Goal: Information Seeking & Learning: Learn about a topic

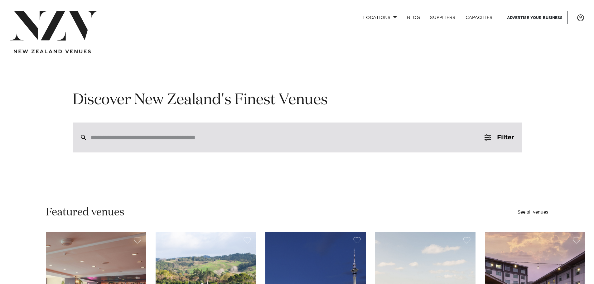
click at [169, 142] on div at bounding box center [297, 137] width 449 height 30
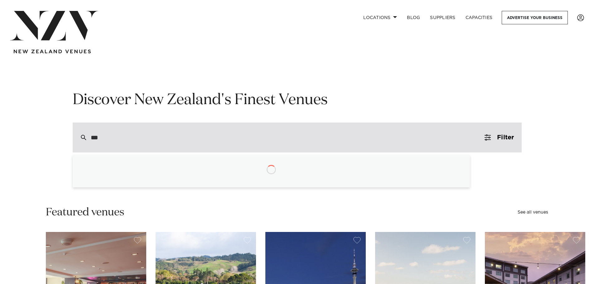
type input "****"
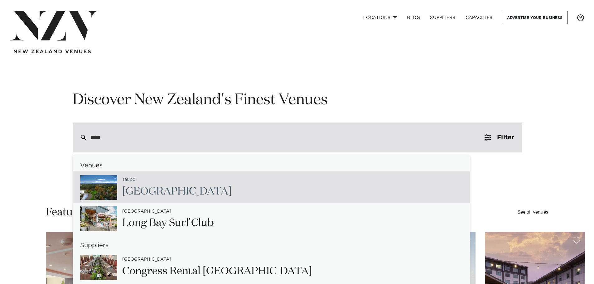
type input "**********"
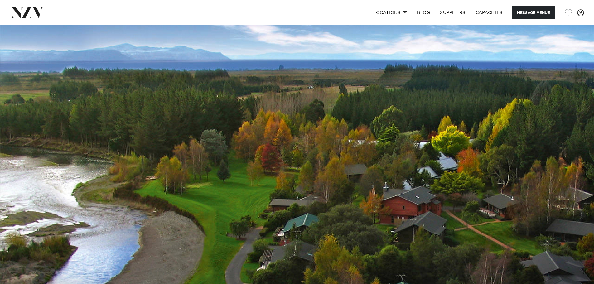
click at [31, 13] on img at bounding box center [27, 12] width 34 height 11
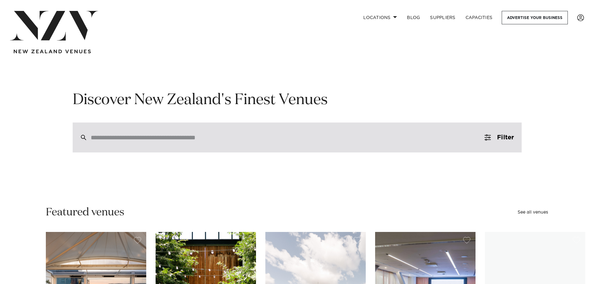
click at [155, 140] on input "search" at bounding box center [284, 137] width 386 height 7
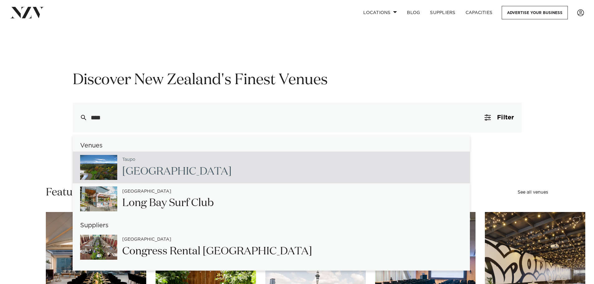
scroll to position [31, 0]
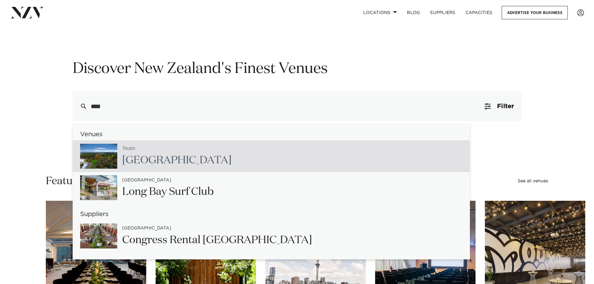
drag, startPoint x: 133, startPoint y: 108, endPoint x: 64, endPoint y: 107, distance: 69.2
click at [64, 107] on div "Discover New Zealand's Finest Venues **** Venues Taupo Tongariro Lodge Auckland…" at bounding box center [297, 90] width 530 height 62
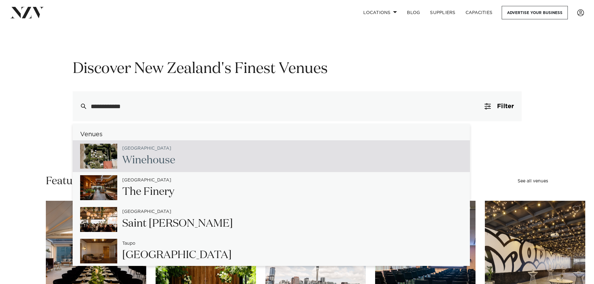
type input "**********"
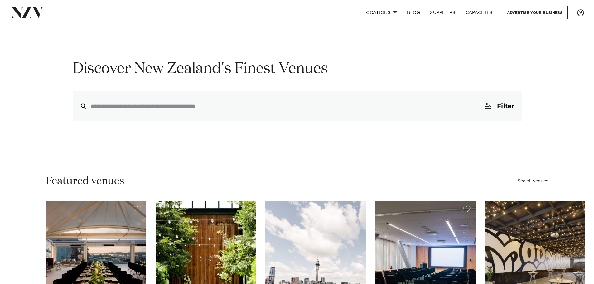
click at [549, 94] on div "Discover New Zealand's Finest Venues Venues Queenstown Winehouse Central Otago …" at bounding box center [297, 90] width 530 height 62
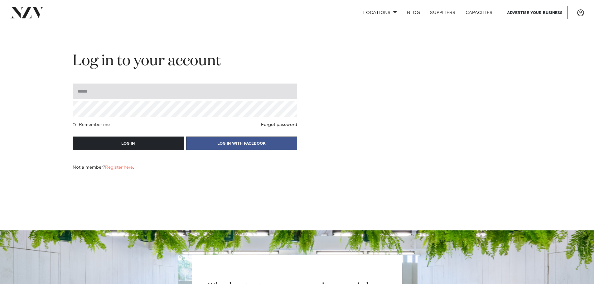
click at [129, 93] on input "email" at bounding box center [185, 91] width 224 height 15
paste input "**********"
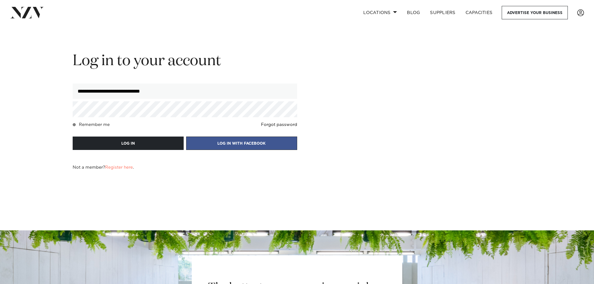
type input "**********"
click at [93, 124] on h4 "Remember me" at bounding box center [94, 124] width 31 height 5
click at [247, 141] on button "LOG IN WITH FACEBOOK" at bounding box center [241, 143] width 111 height 13
click at [111, 140] on button "LOG IN" at bounding box center [128, 143] width 111 height 13
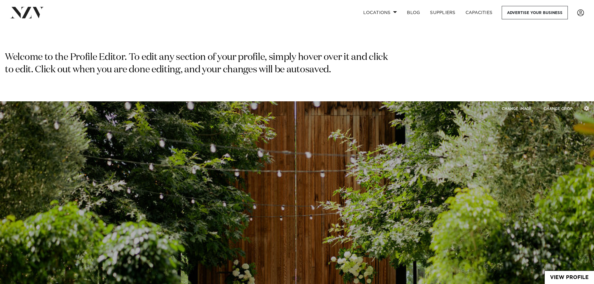
type input "**********"
type input "****"
select select "*"
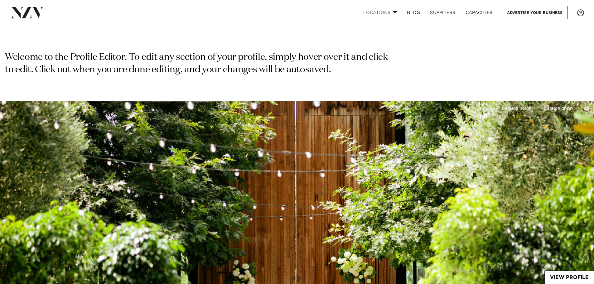
click at [392, 13] on link "Locations" at bounding box center [380, 12] width 44 height 13
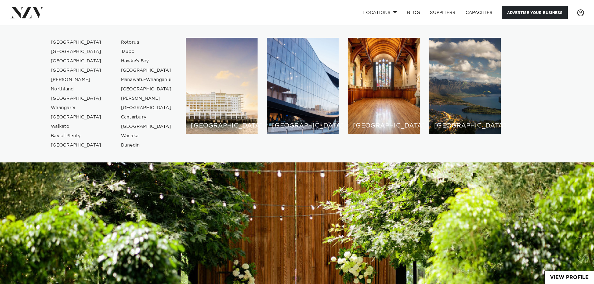
click at [516, 16] on link "Advertise your business" at bounding box center [534, 12] width 66 height 13
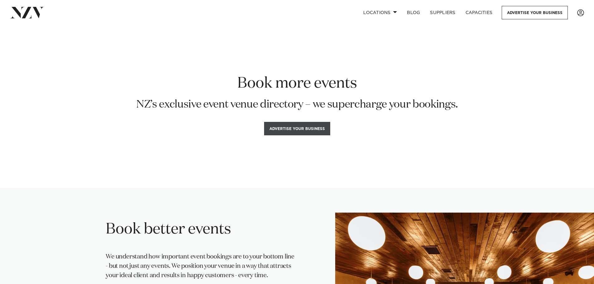
click at [317, 127] on button "Advertise your business" at bounding box center [297, 128] width 66 height 13
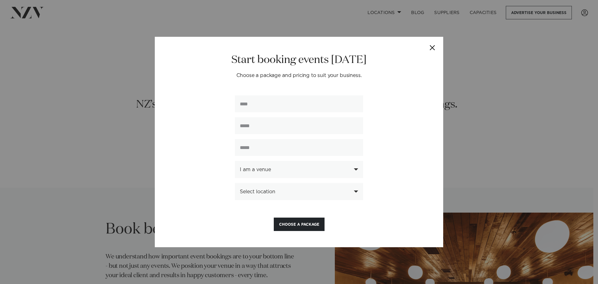
click at [434, 43] on button "Close" at bounding box center [433, 48] width 22 height 22
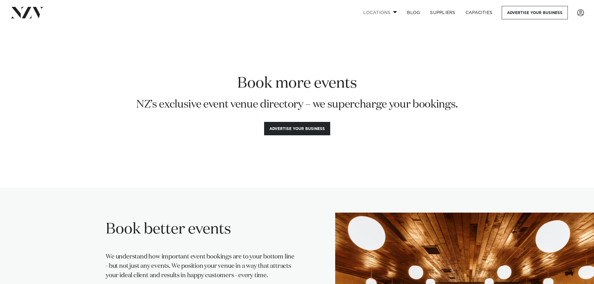
click at [393, 12] on span at bounding box center [395, 12] width 4 height 2
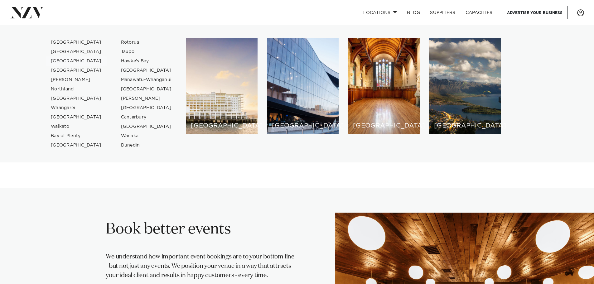
click at [66, 62] on link "[GEOGRAPHIC_DATA]" at bounding box center [76, 60] width 61 height 9
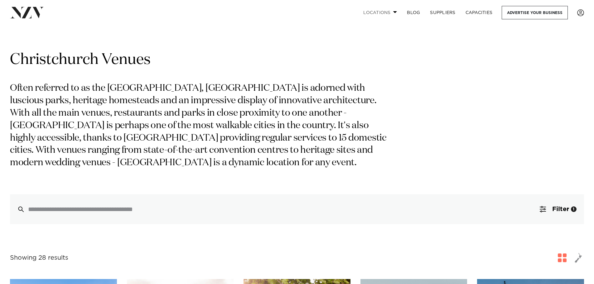
click at [375, 15] on link "Locations" at bounding box center [380, 12] width 44 height 13
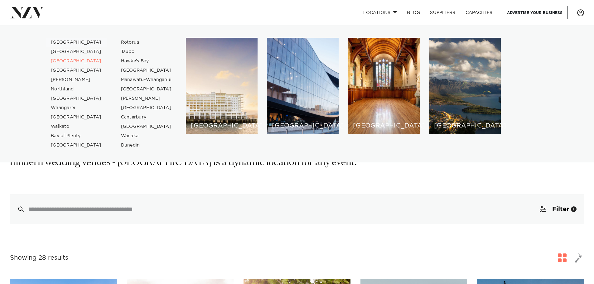
click at [66, 42] on link "[GEOGRAPHIC_DATA]" at bounding box center [76, 42] width 61 height 9
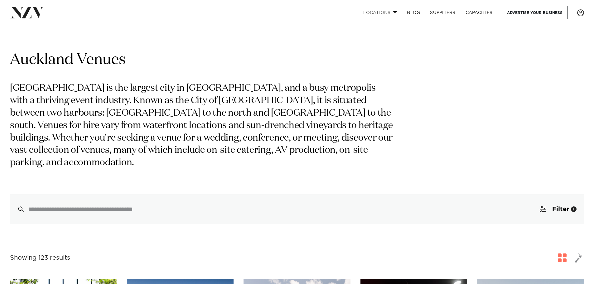
click at [381, 11] on link "Locations" at bounding box center [380, 12] width 44 height 13
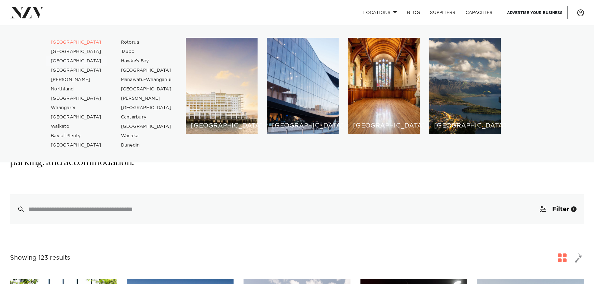
click at [69, 62] on link "[GEOGRAPHIC_DATA]" at bounding box center [76, 60] width 61 height 9
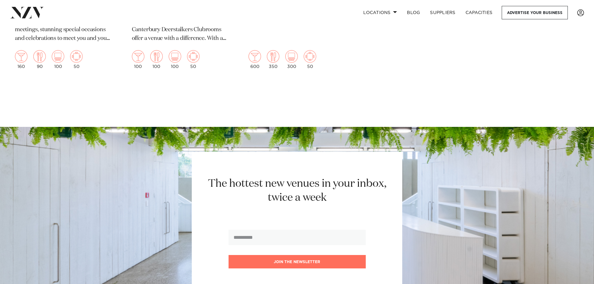
scroll to position [1932, 0]
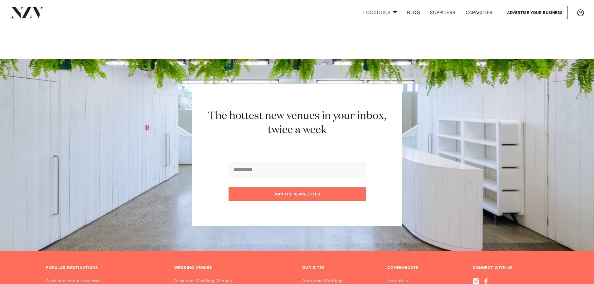
click at [374, 11] on link "Locations" at bounding box center [380, 12] width 44 height 13
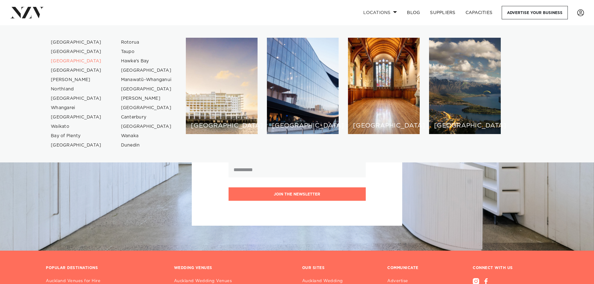
click at [32, 15] on img at bounding box center [27, 12] width 34 height 11
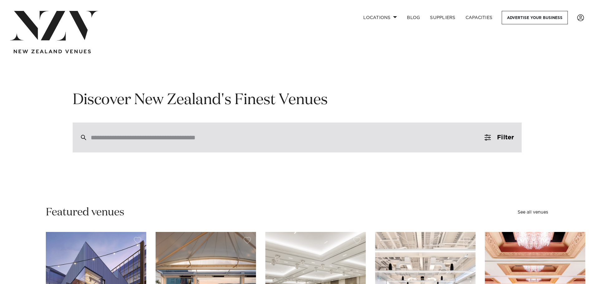
click at [193, 142] on div at bounding box center [297, 137] width 449 height 30
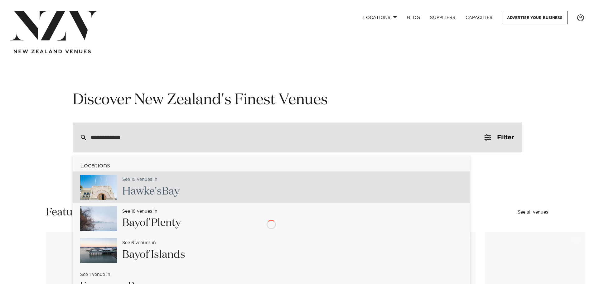
type input "**********"
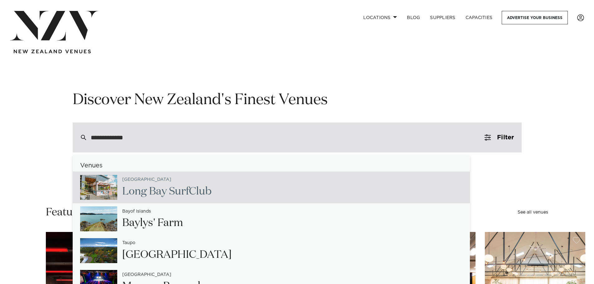
click at [194, 184] on div "Auckland Long Bay Surf Club" at bounding box center [164, 188] width 94 height 26
type input "**********"
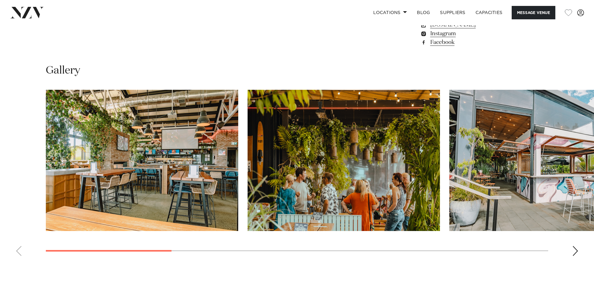
scroll to position [623, 0]
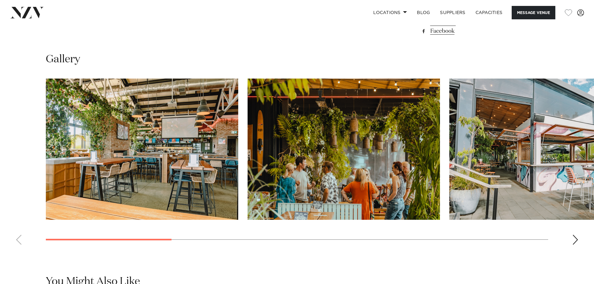
click at [578, 241] on div "Next slide" at bounding box center [575, 240] width 6 height 10
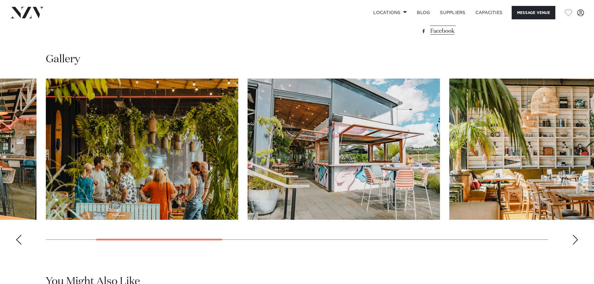
click at [578, 241] on div "Next slide" at bounding box center [575, 240] width 6 height 10
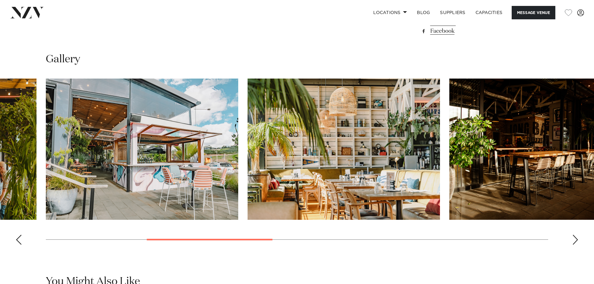
click at [578, 241] on div "Next slide" at bounding box center [575, 240] width 6 height 10
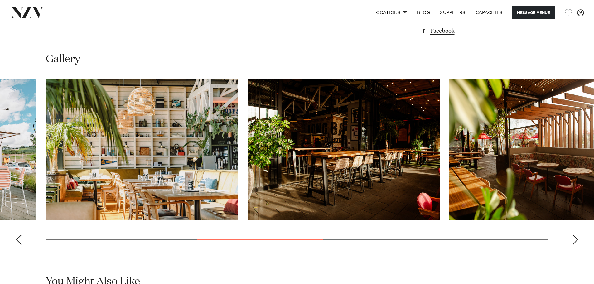
click at [578, 241] on div "Next slide" at bounding box center [575, 240] width 6 height 10
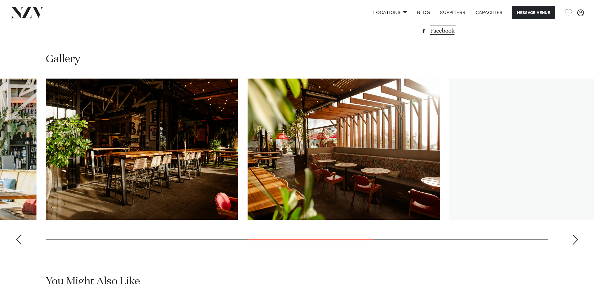
click at [578, 241] on div "Next slide" at bounding box center [575, 240] width 6 height 10
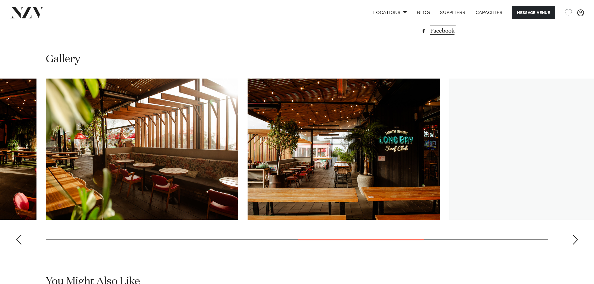
click at [578, 241] on div "Next slide" at bounding box center [575, 240] width 6 height 10
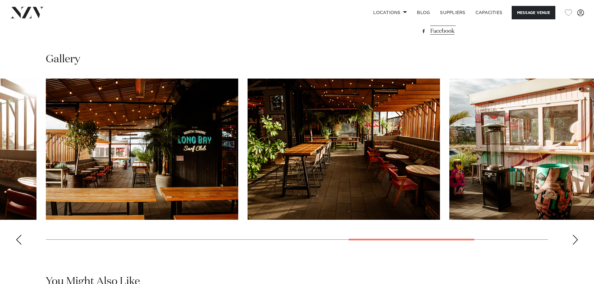
click at [578, 241] on div "Next slide" at bounding box center [575, 240] width 6 height 10
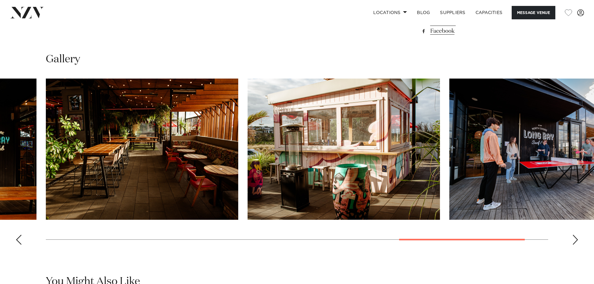
click at [575, 234] on swiper-container at bounding box center [297, 164] width 594 height 171
click at [573, 237] on div "Next slide" at bounding box center [575, 240] width 6 height 10
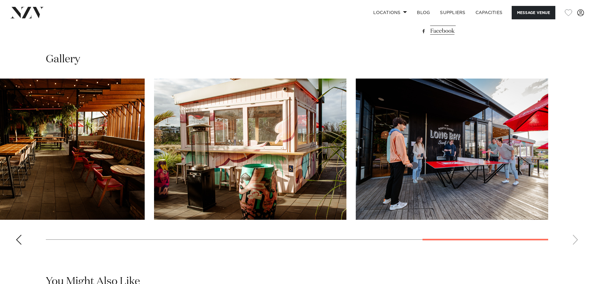
click at [19, 239] on div "Previous slide" at bounding box center [19, 240] width 6 height 10
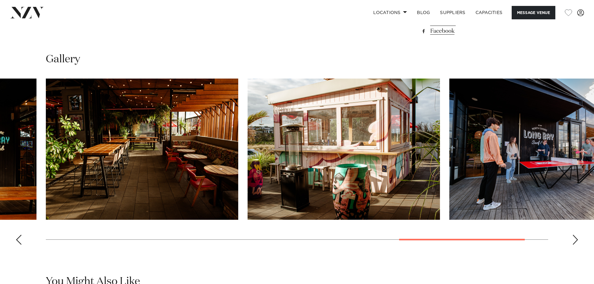
click at [19, 239] on div "Previous slide" at bounding box center [19, 240] width 6 height 10
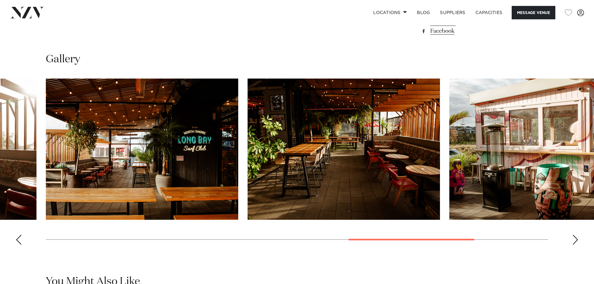
click at [19, 239] on div "Previous slide" at bounding box center [19, 240] width 6 height 10
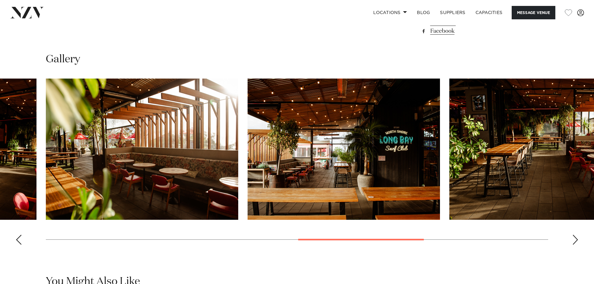
click at [19, 239] on div "Previous slide" at bounding box center [19, 240] width 6 height 10
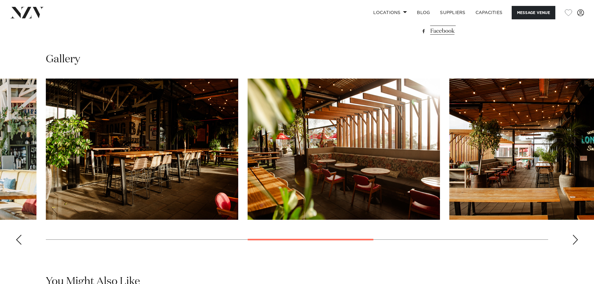
click at [19, 239] on div "Previous slide" at bounding box center [19, 240] width 6 height 10
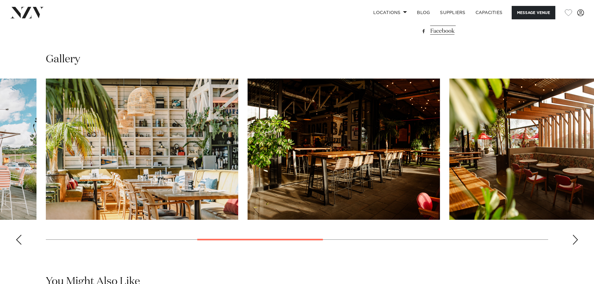
click at [19, 239] on div "Previous slide" at bounding box center [19, 240] width 6 height 10
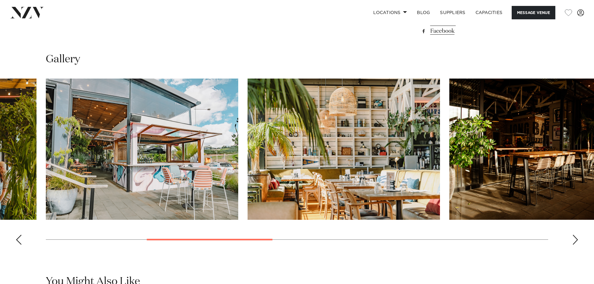
click at [19, 239] on div "Previous slide" at bounding box center [19, 240] width 6 height 10
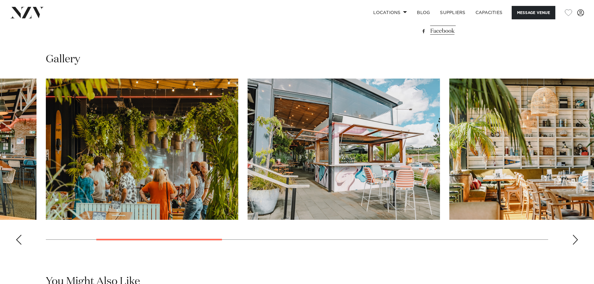
click at [19, 239] on div "Previous slide" at bounding box center [19, 240] width 6 height 10
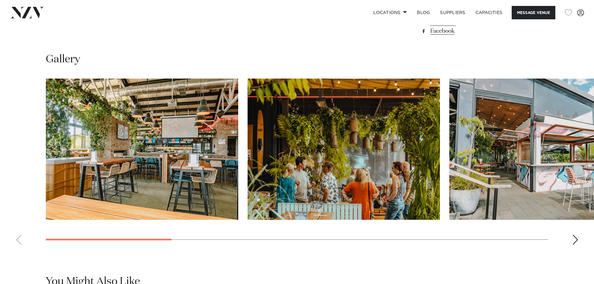
click at [19, 239] on swiper-container at bounding box center [297, 164] width 594 height 171
